Goal: Check status

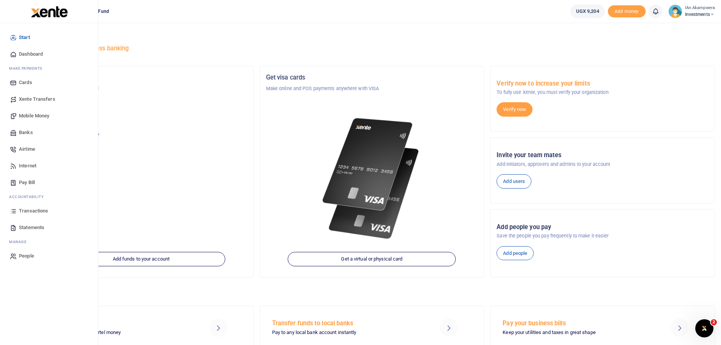
click at [32, 210] on span "Transactions" at bounding box center [33, 211] width 29 height 8
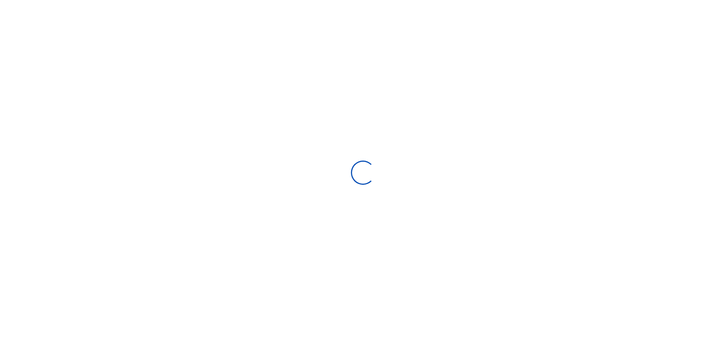
select select
type input "[DATE] - [DATE]"
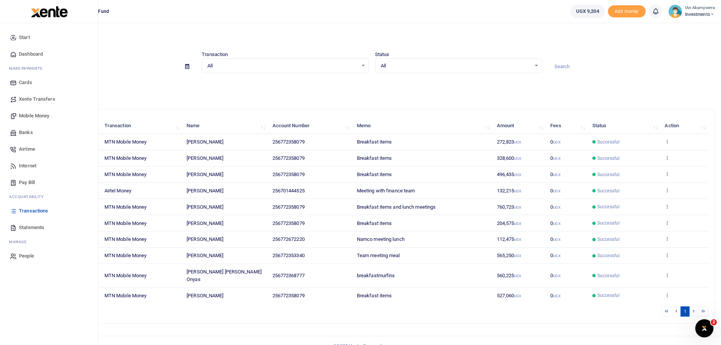
click at [25, 226] on span "Statements" at bounding box center [31, 228] width 25 height 8
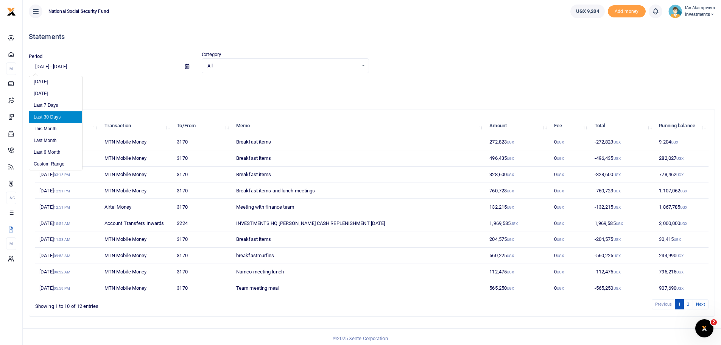
click at [42, 65] on input "[DATE] - [DATE]" at bounding box center [104, 66] width 150 height 13
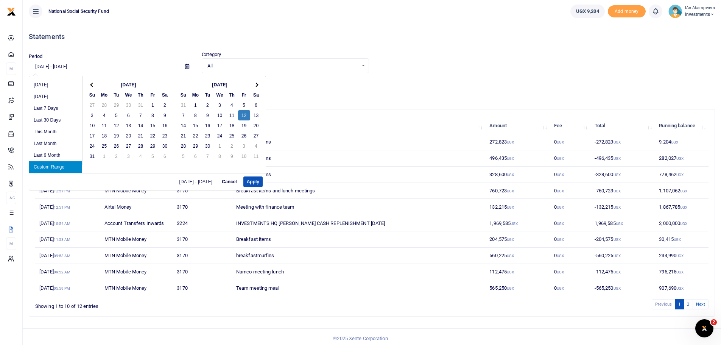
click at [48, 65] on input "09/12/2025 - 09/10/2025" at bounding box center [104, 66] width 150 height 13
click at [255, 181] on button "Apply" at bounding box center [252, 181] width 19 height 11
type input "09/01/2025 - 09/10/2025"
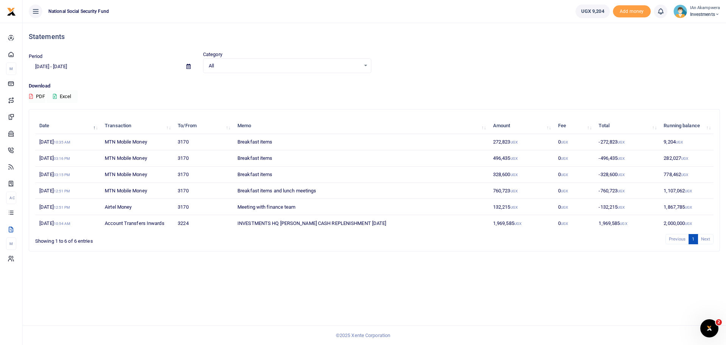
click at [58, 95] on button "Excel" at bounding box center [62, 96] width 31 height 13
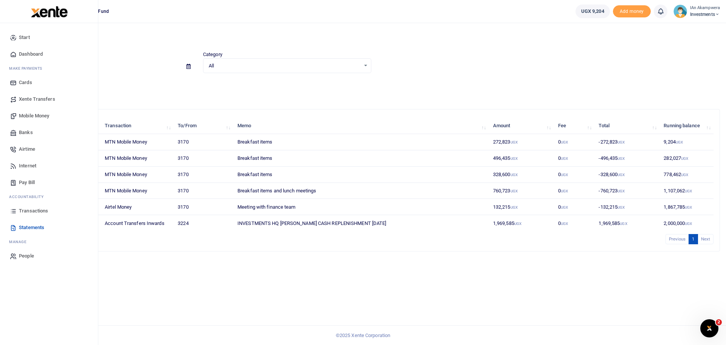
click at [42, 212] on span "Transactions" at bounding box center [33, 211] width 29 height 8
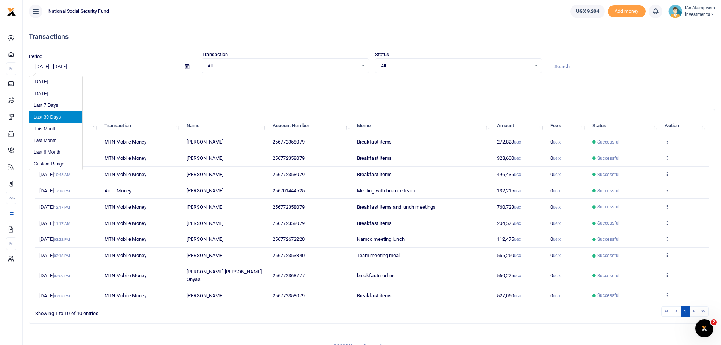
drag, startPoint x: 39, startPoint y: 66, endPoint x: 43, endPoint y: 67, distance: 3.9
click at [40, 67] on input "[DATE] - [DATE]" at bounding box center [104, 66] width 150 height 13
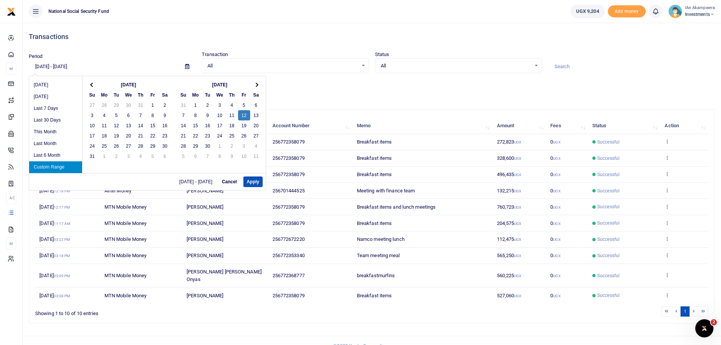
click at [48, 64] on input "09/12/2025 - 09/10/2025" at bounding box center [104, 66] width 150 height 13
click at [258, 180] on button "Apply" at bounding box center [252, 181] width 19 height 11
type input "09/01/2025 - 09/10/2025"
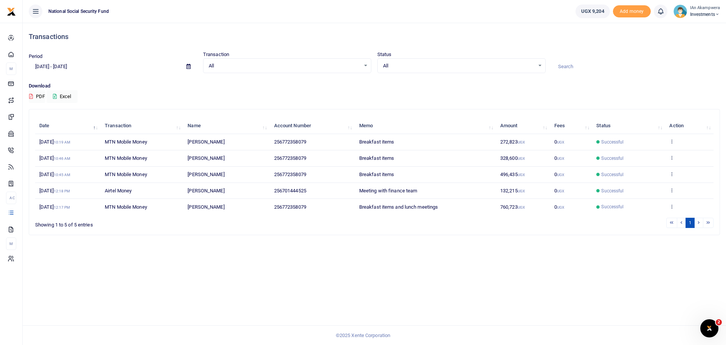
click at [675, 143] on td "View details Send again" at bounding box center [689, 142] width 48 height 16
click at [673, 205] on icon at bounding box center [672, 206] width 5 height 5
click at [637, 174] on link "View details" at bounding box center [645, 178] width 60 height 11
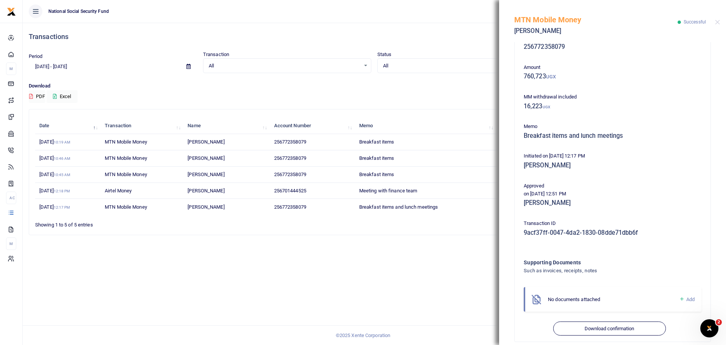
scroll to position [28, 0]
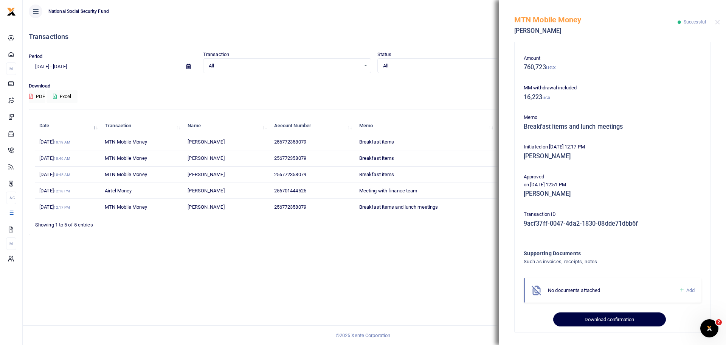
click at [603, 319] on button "Download confirmation" at bounding box center [609, 319] width 112 height 14
click at [718, 23] on button "Close" at bounding box center [717, 22] width 5 height 5
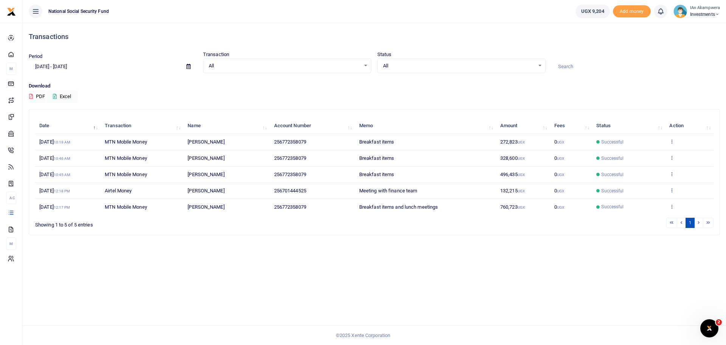
click at [671, 188] on icon at bounding box center [672, 189] width 5 height 5
click at [637, 199] on link "View details" at bounding box center [645, 202] width 60 height 11
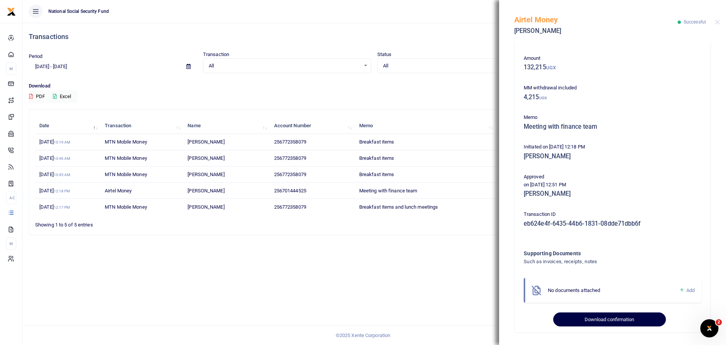
click at [598, 323] on button "Download confirmation" at bounding box center [609, 319] width 112 height 14
click at [718, 22] on button "Close" at bounding box center [717, 22] width 5 height 5
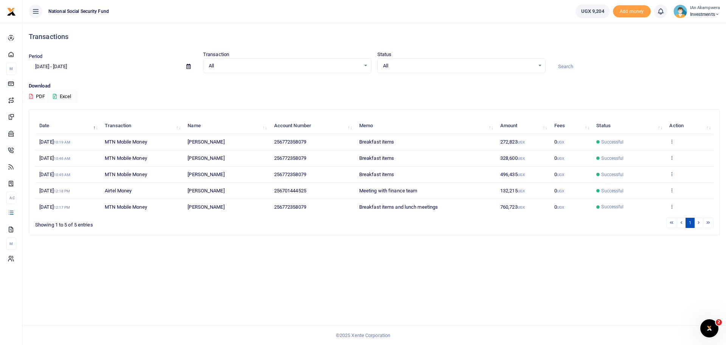
click at [673, 172] on icon at bounding box center [672, 173] width 5 height 5
click at [652, 184] on link "View details" at bounding box center [645, 186] width 60 height 11
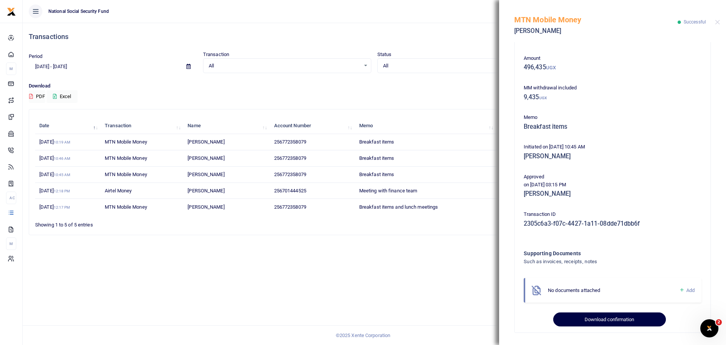
click at [607, 319] on button "Download confirmation" at bounding box center [609, 319] width 112 height 14
click at [718, 22] on button "Close" at bounding box center [717, 22] width 5 height 5
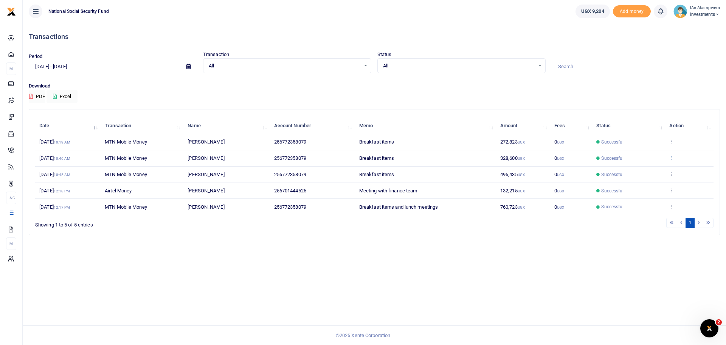
click at [673, 157] on icon at bounding box center [672, 157] width 5 height 5
click at [654, 171] on link "View details" at bounding box center [645, 170] width 60 height 11
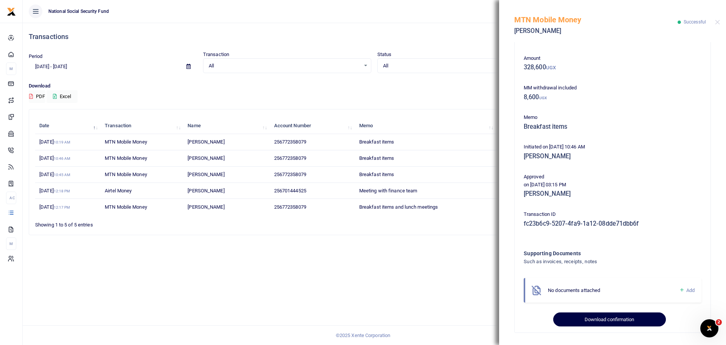
click at [603, 322] on button "Download confirmation" at bounding box center [609, 319] width 112 height 14
click at [718, 22] on button "Close" at bounding box center [717, 22] width 5 height 5
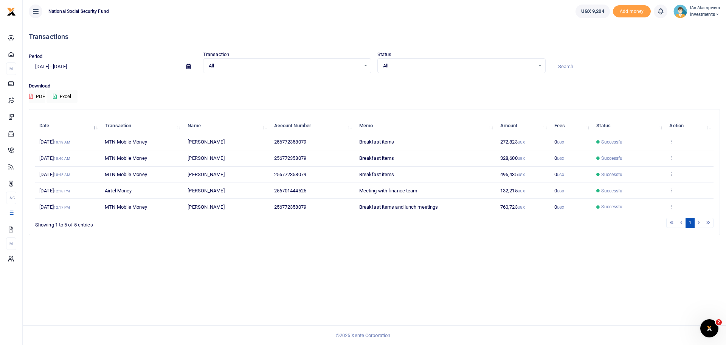
click at [673, 138] on td "View details Send again" at bounding box center [689, 142] width 48 height 16
click at [673, 139] on icon at bounding box center [672, 140] width 5 height 5
click at [655, 151] on link "View details" at bounding box center [645, 154] width 60 height 11
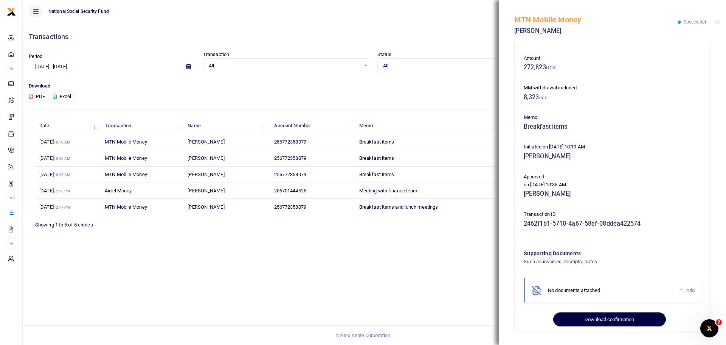
click at [594, 319] on button "Download confirmation" at bounding box center [609, 319] width 112 height 14
